Goal: Browse casually: Explore the website without a specific task or goal

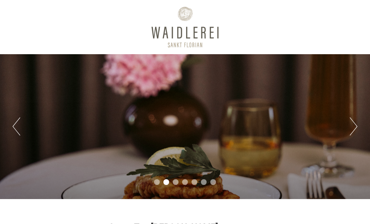
click at [175, 180] on li "3" at bounding box center [176, 182] width 6 height 6
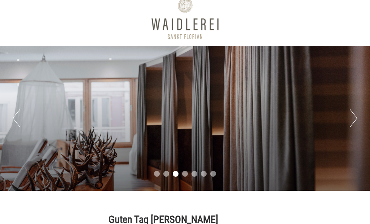
scroll to position [8, 0]
click at [350, 113] on button "Next" at bounding box center [354, 118] width 8 height 18
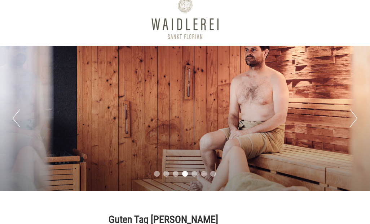
click at [352, 119] on button "Next" at bounding box center [354, 118] width 8 height 18
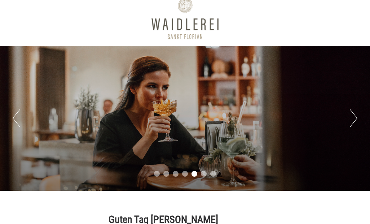
click at [350, 119] on button "Next" at bounding box center [354, 118] width 8 height 18
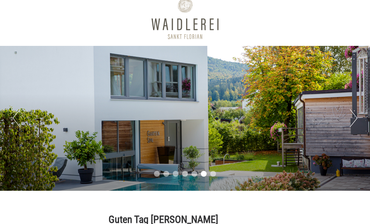
click at [354, 122] on button "Next" at bounding box center [354, 118] width 8 height 18
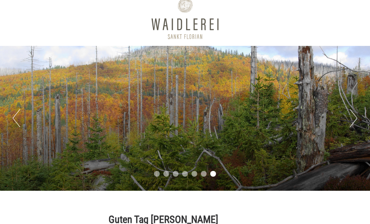
click at [356, 122] on button "Next" at bounding box center [354, 118] width 8 height 18
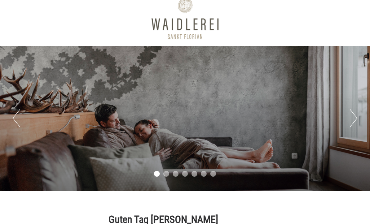
click at [355, 121] on button "Next" at bounding box center [354, 118] width 8 height 18
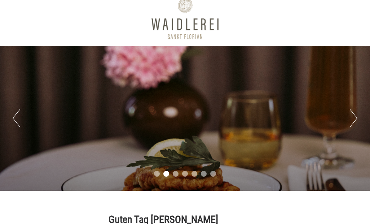
click at [353, 121] on button "Next" at bounding box center [354, 118] width 8 height 18
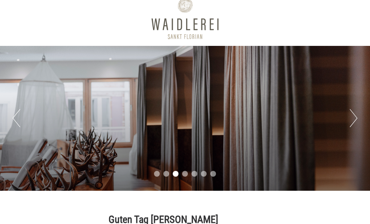
click at [352, 123] on button "Next" at bounding box center [354, 118] width 8 height 18
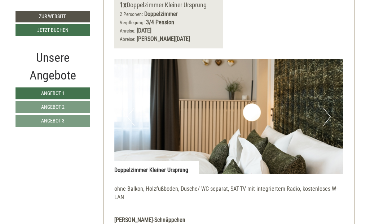
scroll to position [377, 0]
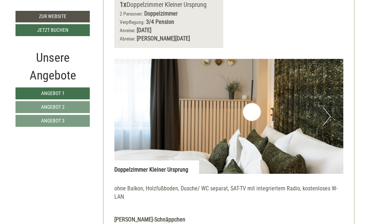
click at [329, 107] on button "Next" at bounding box center [327, 116] width 8 height 18
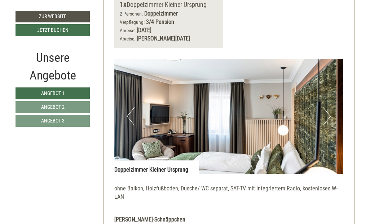
click at [328, 111] on button "Next" at bounding box center [327, 116] width 8 height 18
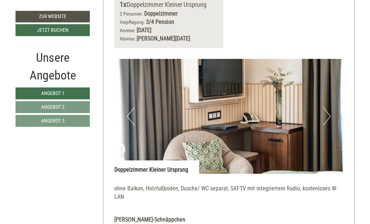
click at [324, 107] on button "Next" at bounding box center [327, 116] width 8 height 18
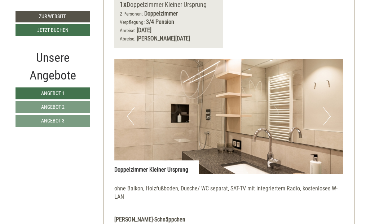
click at [324, 107] on button "Next" at bounding box center [327, 116] width 8 height 18
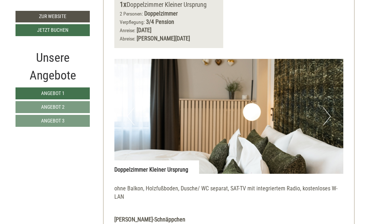
click at [320, 105] on img at bounding box center [228, 116] width 229 height 115
click at [323, 107] on button "Next" at bounding box center [327, 116] width 8 height 18
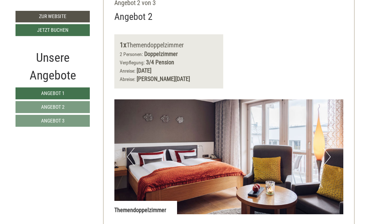
scroll to position [813, 0]
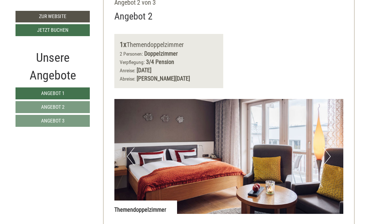
click at [325, 147] on button "Next" at bounding box center [327, 156] width 8 height 18
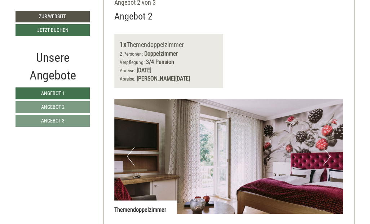
click at [329, 147] on button "Next" at bounding box center [327, 156] width 8 height 18
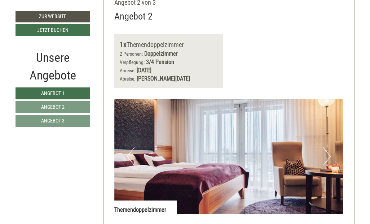
click at [327, 147] on button "Next" at bounding box center [327, 156] width 8 height 18
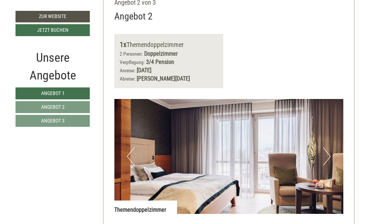
click at [328, 147] on button "Next" at bounding box center [327, 156] width 8 height 18
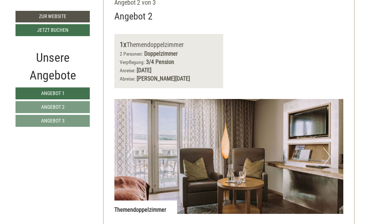
click at [328, 147] on button "Next" at bounding box center [327, 156] width 8 height 18
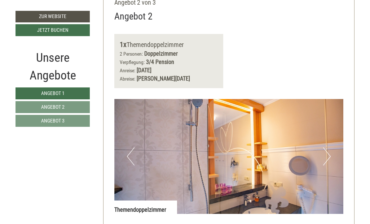
click at [324, 147] on button "Next" at bounding box center [327, 156] width 8 height 18
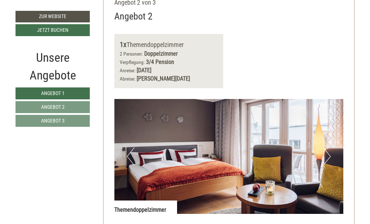
click at [327, 147] on button "Next" at bounding box center [327, 156] width 8 height 18
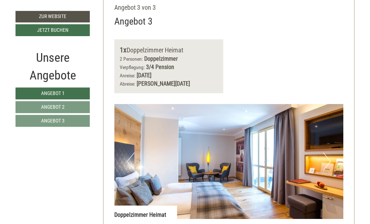
scroll to position [1284, 0]
click at [324, 152] on button "Next" at bounding box center [327, 161] width 8 height 18
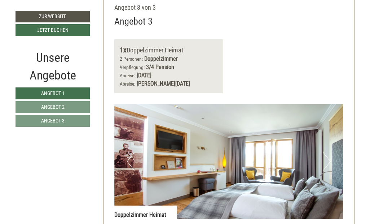
click at [330, 152] on button "Next" at bounding box center [327, 161] width 8 height 18
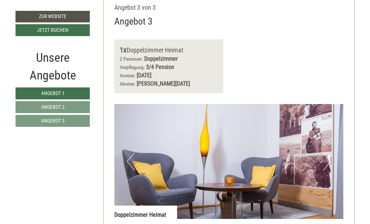
click at [332, 139] on img at bounding box center [228, 161] width 229 height 115
click at [327, 152] on button "Next" at bounding box center [327, 161] width 8 height 18
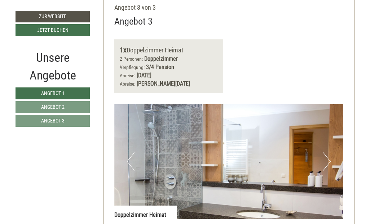
click at [326, 152] on button "Next" at bounding box center [327, 161] width 8 height 18
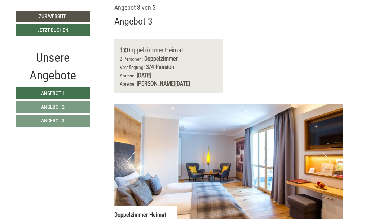
click at [327, 152] on button "Next" at bounding box center [327, 161] width 8 height 18
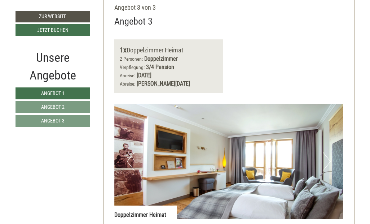
click at [323, 138] on img at bounding box center [228, 161] width 229 height 115
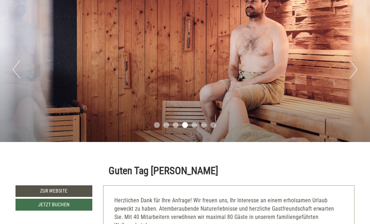
scroll to position [0, 0]
